Goal: Task Accomplishment & Management: Use online tool/utility

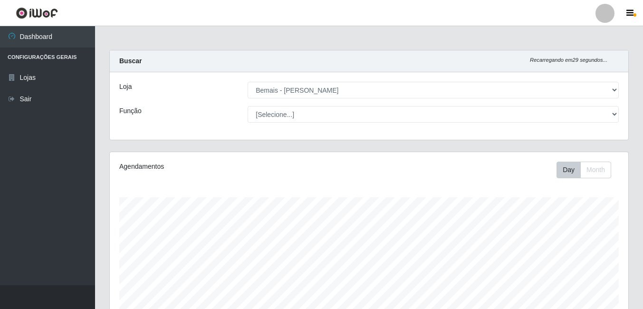
select select "230"
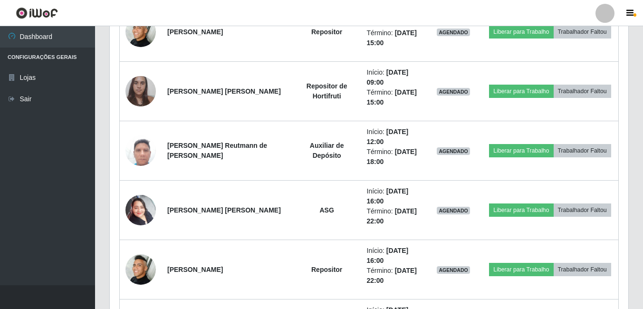
scroll to position [581, 0]
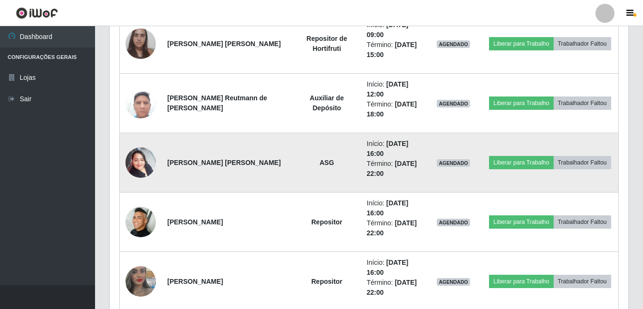
click at [128, 157] on img at bounding box center [140, 162] width 30 height 40
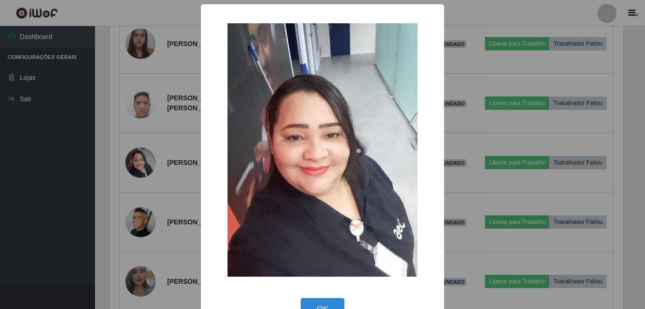
click at [100, 169] on div "× OK Cancel" at bounding box center [322, 154] width 645 height 309
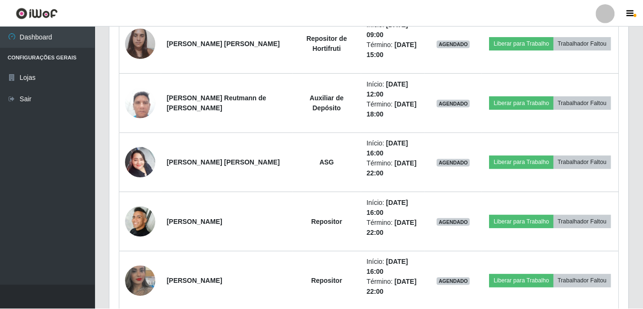
scroll to position [197, 519]
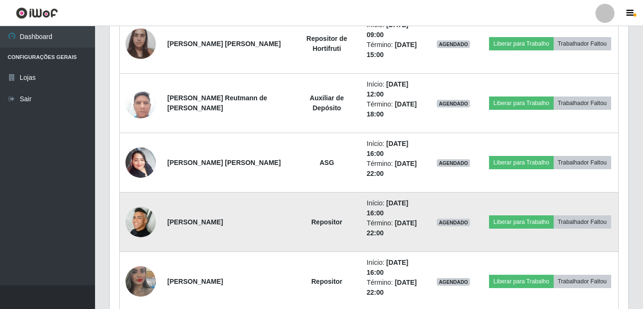
click at [139, 222] on img at bounding box center [140, 222] width 30 height 30
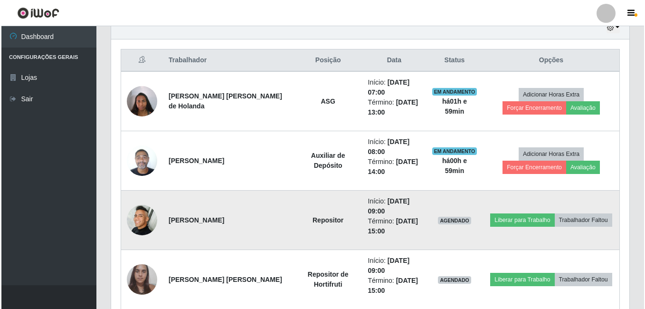
scroll to position [391, 0]
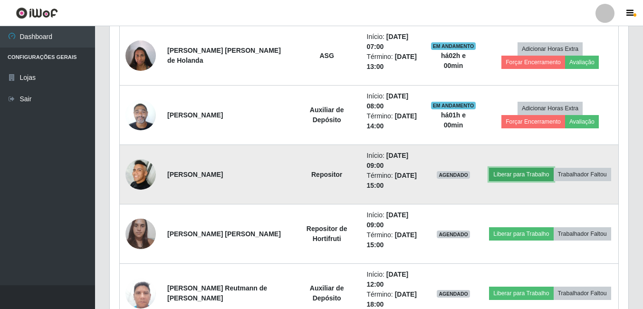
click at [500, 176] on button "Liberar para Trabalho" at bounding box center [521, 174] width 64 height 13
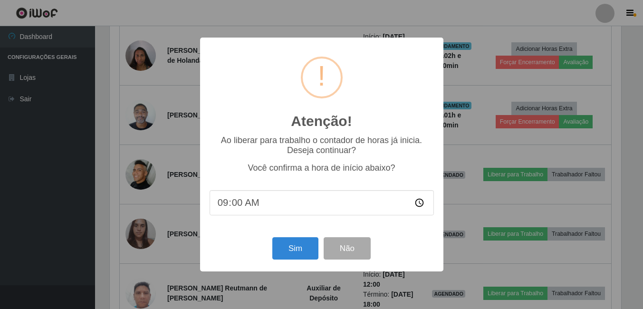
scroll to position [197, 514]
click at [294, 247] on button "Sim" at bounding box center [296, 248] width 46 height 22
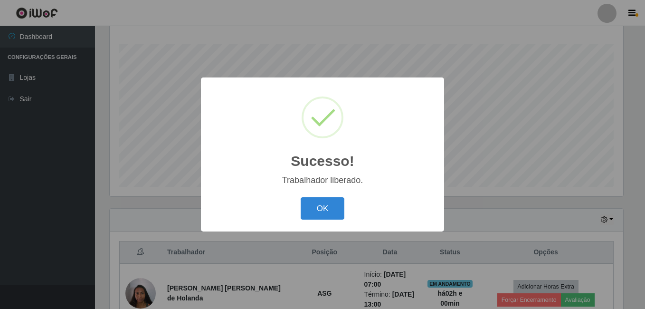
click at [301, 197] on button "OK" at bounding box center [323, 208] width 44 height 22
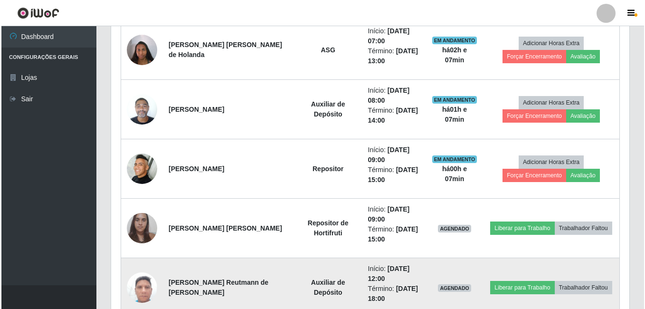
scroll to position [391, 0]
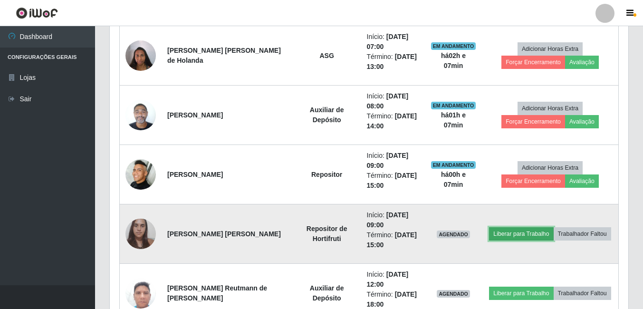
click at [512, 235] on button "Liberar para Trabalho" at bounding box center [521, 233] width 64 height 13
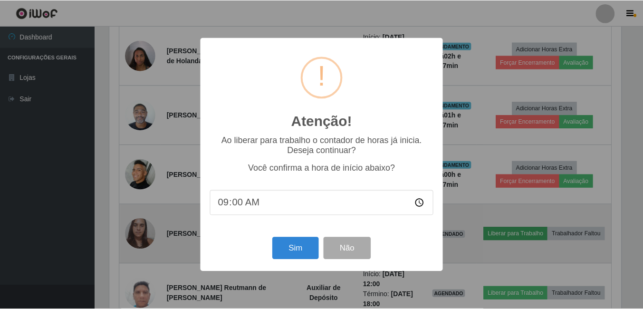
scroll to position [197, 514]
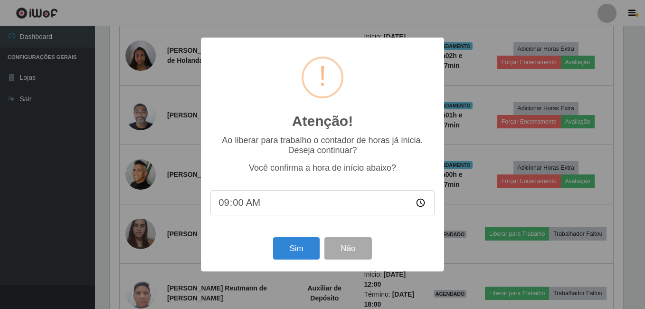
click at [235, 202] on input "09:00" at bounding box center [323, 202] width 224 height 25
type input "09:07"
click at [281, 252] on button "Sim" at bounding box center [296, 248] width 46 height 22
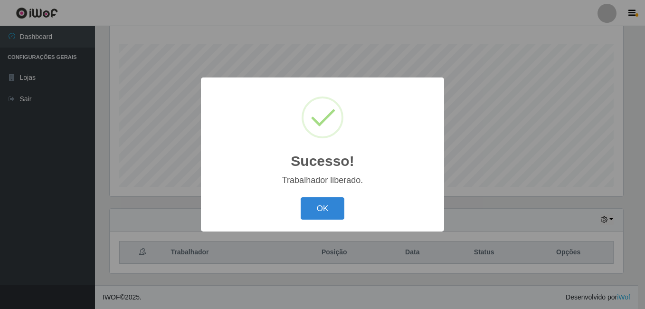
click at [301, 197] on button "OK" at bounding box center [323, 208] width 44 height 22
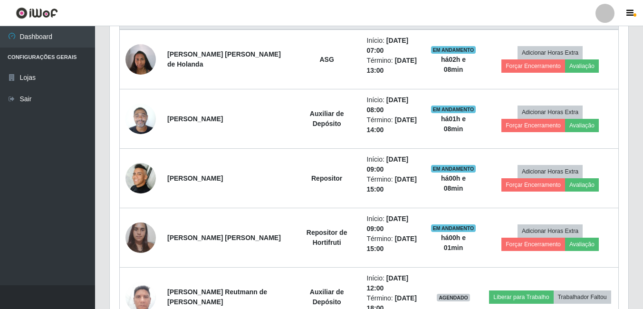
scroll to position [391, 0]
